Goal: Task Accomplishment & Management: Manage account settings

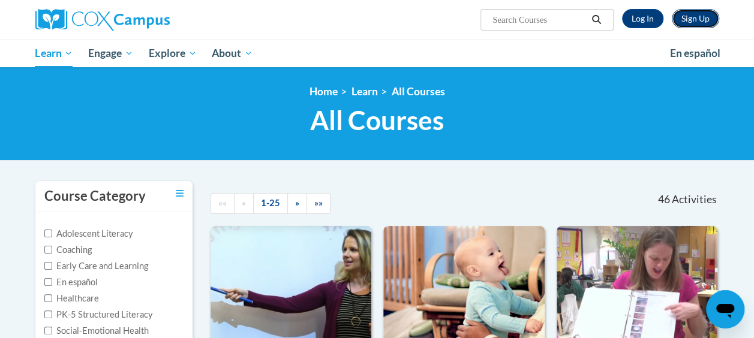
click at [689, 20] on link "Sign Up" at bounding box center [695, 18] width 47 height 19
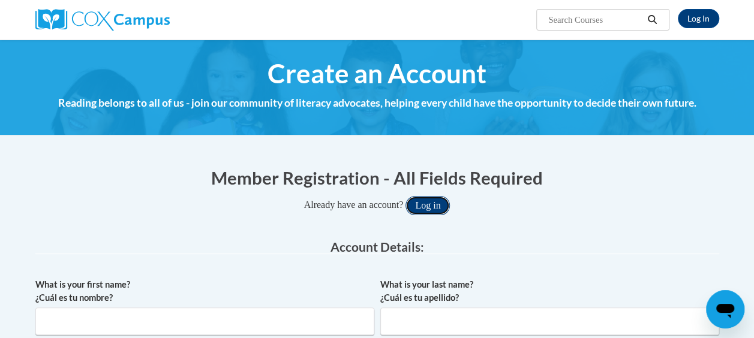
click at [422, 202] on button "Log in" at bounding box center [428, 205] width 44 height 19
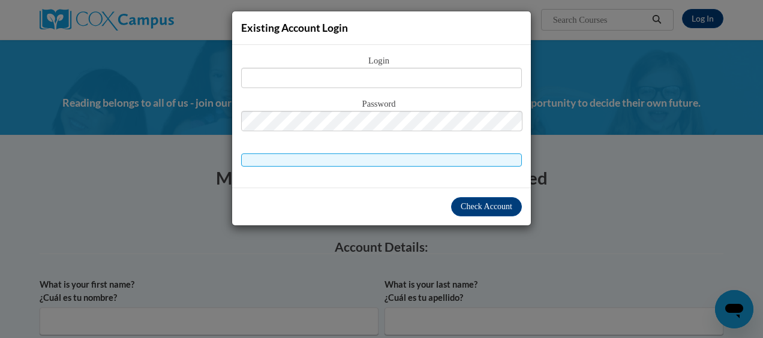
click at [606, 181] on div "Existing Account Login Login Password" at bounding box center [381, 169] width 763 height 338
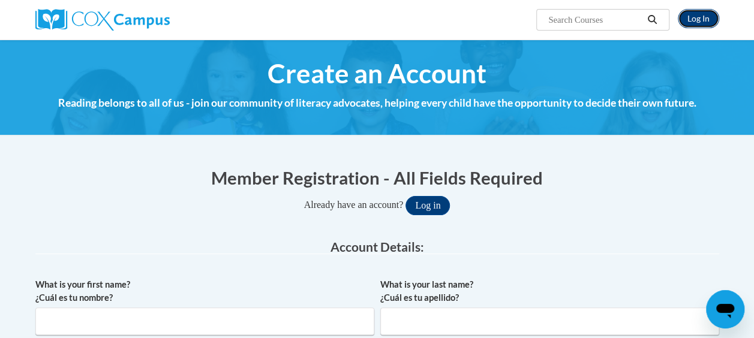
click at [699, 19] on link "Log In" at bounding box center [698, 18] width 41 height 19
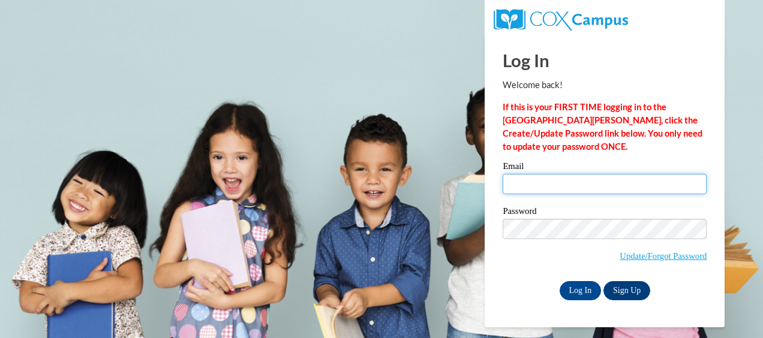
click at [541, 183] on input "Email" at bounding box center [605, 184] width 204 height 20
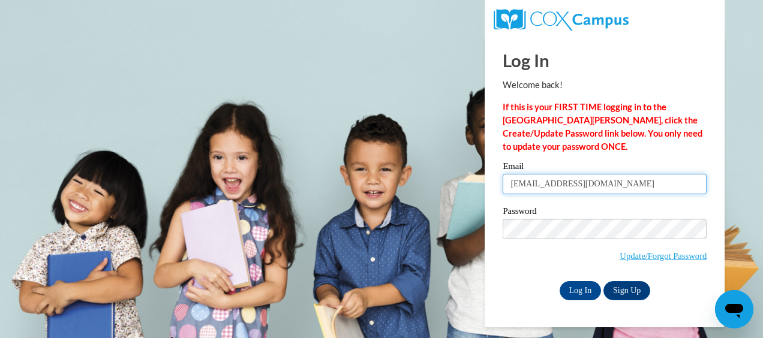
type input "ebonythomas632@yahoo.com"
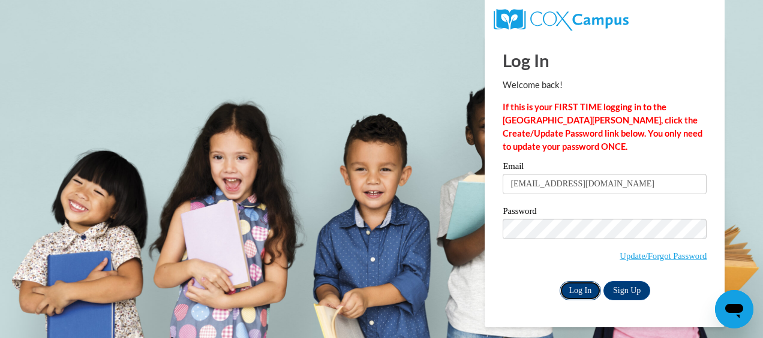
click at [585, 287] on input "Log In" at bounding box center [581, 290] width 42 height 19
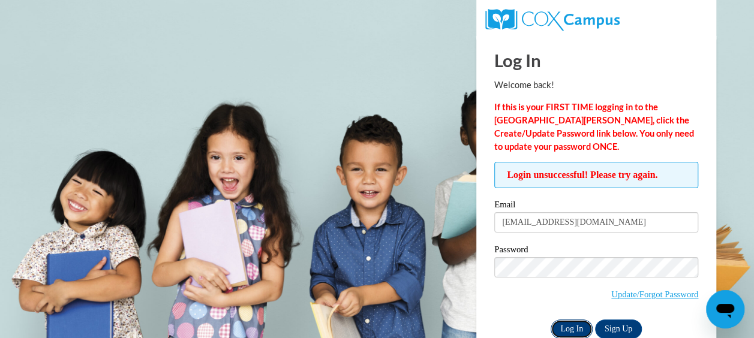
click at [565, 328] on input "Log In" at bounding box center [572, 329] width 42 height 19
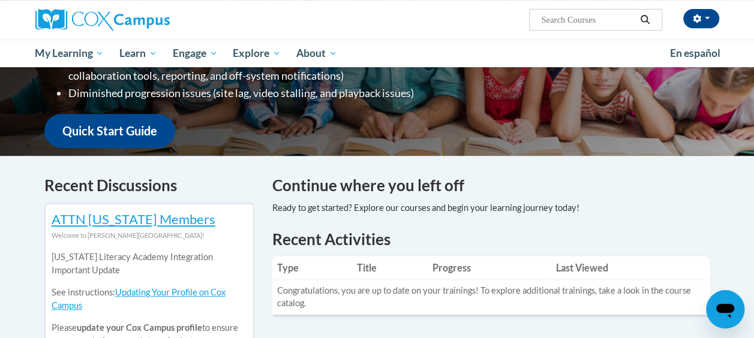
scroll to position [308, 0]
